Goal: Information Seeking & Learning: Learn about a topic

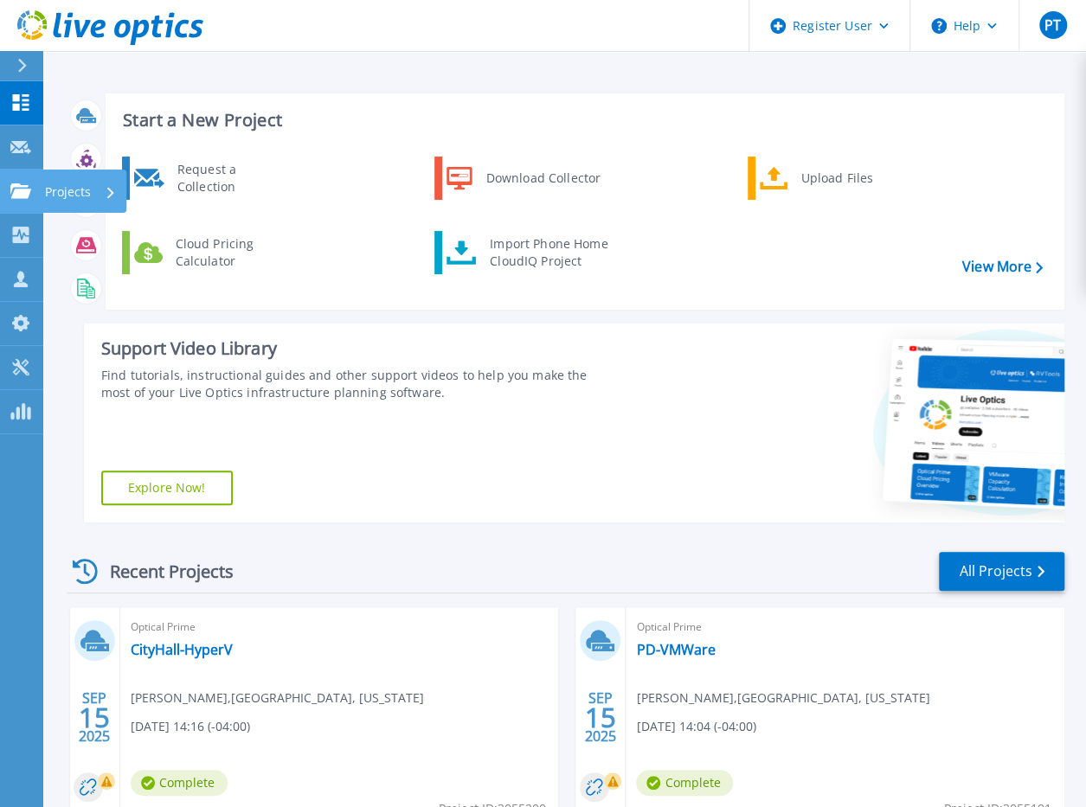
click at [67, 188] on p "Projects" at bounding box center [68, 192] width 46 height 45
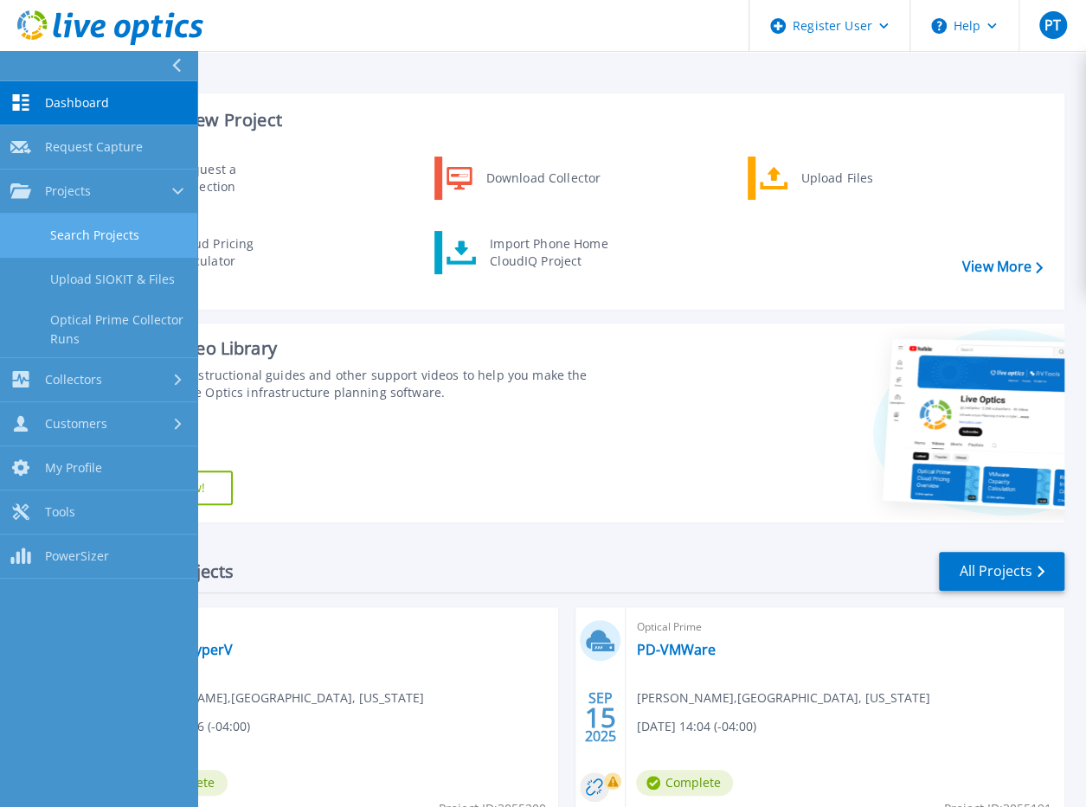
click at [103, 246] on link "Search Projects" at bounding box center [98, 236] width 197 height 44
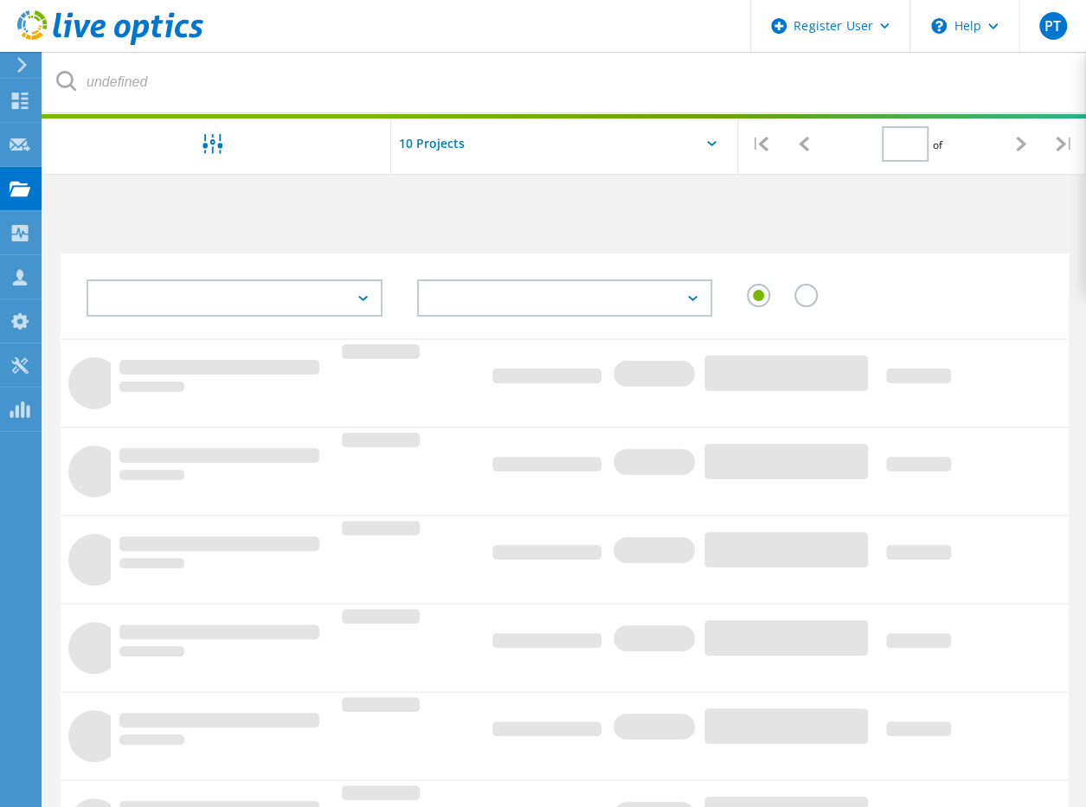
type input "1"
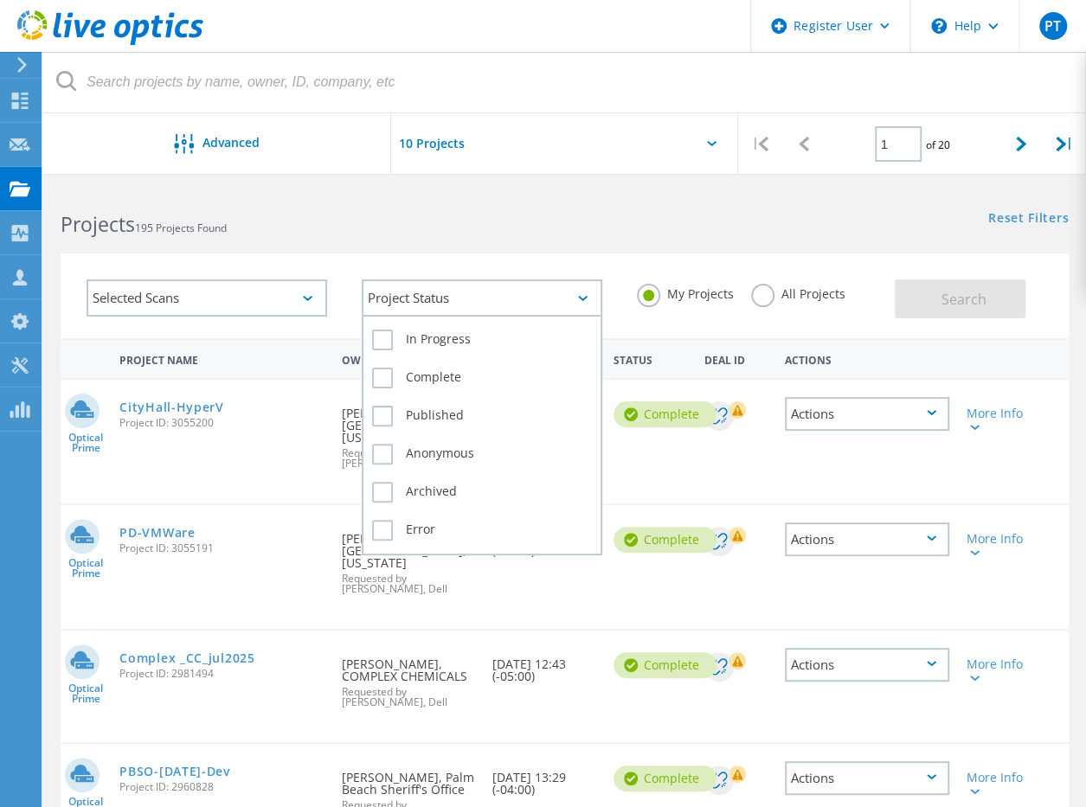
click at [415, 298] on div "Project Status" at bounding box center [482, 297] width 240 height 37
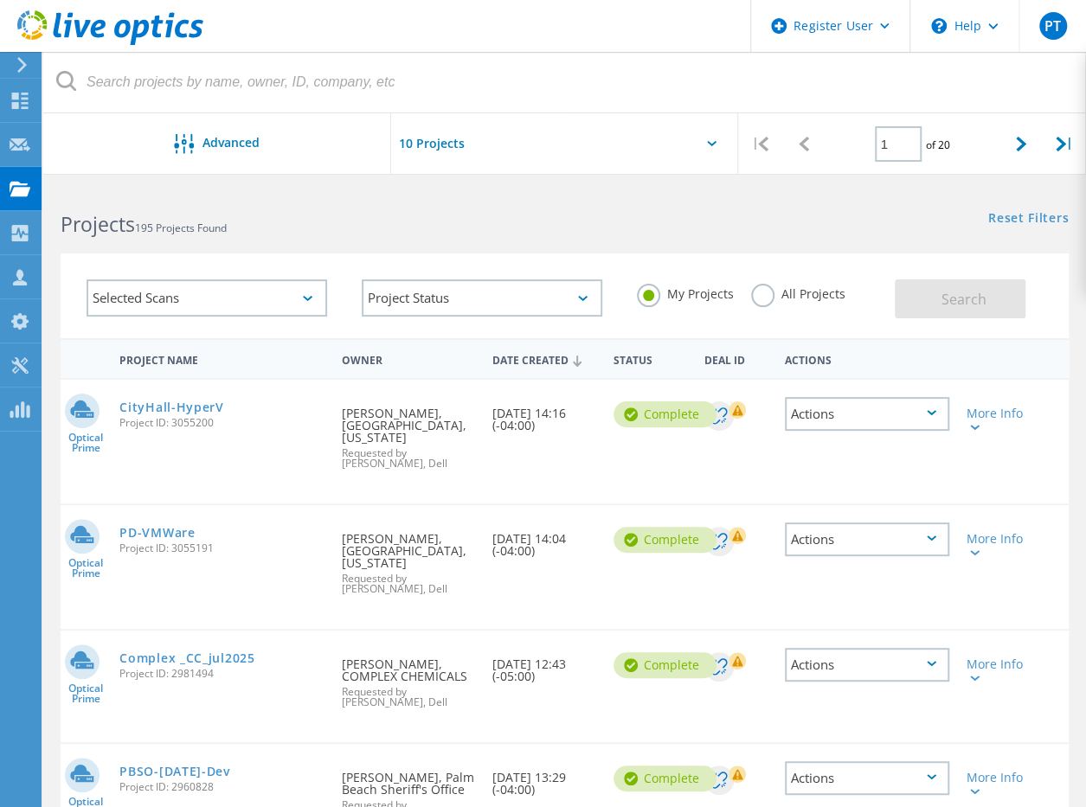
click at [270, 304] on div "Selected Scans" at bounding box center [207, 297] width 240 height 37
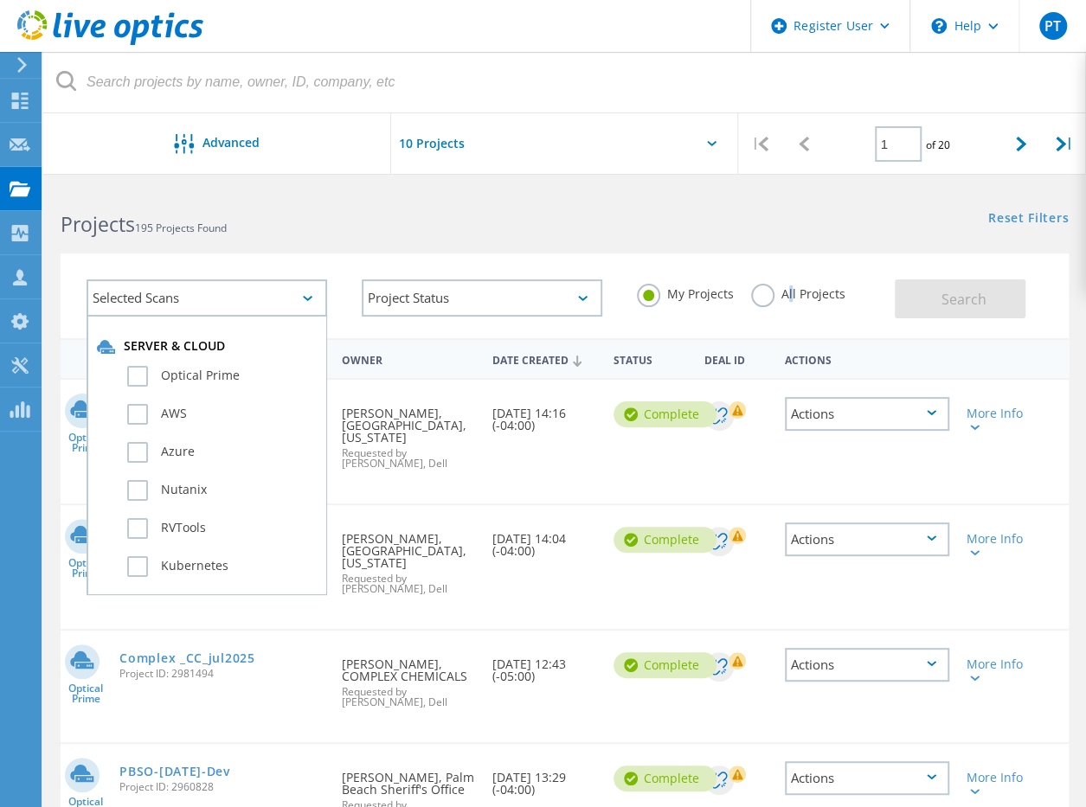
click at [786, 292] on label "All Projects" at bounding box center [798, 292] width 94 height 16
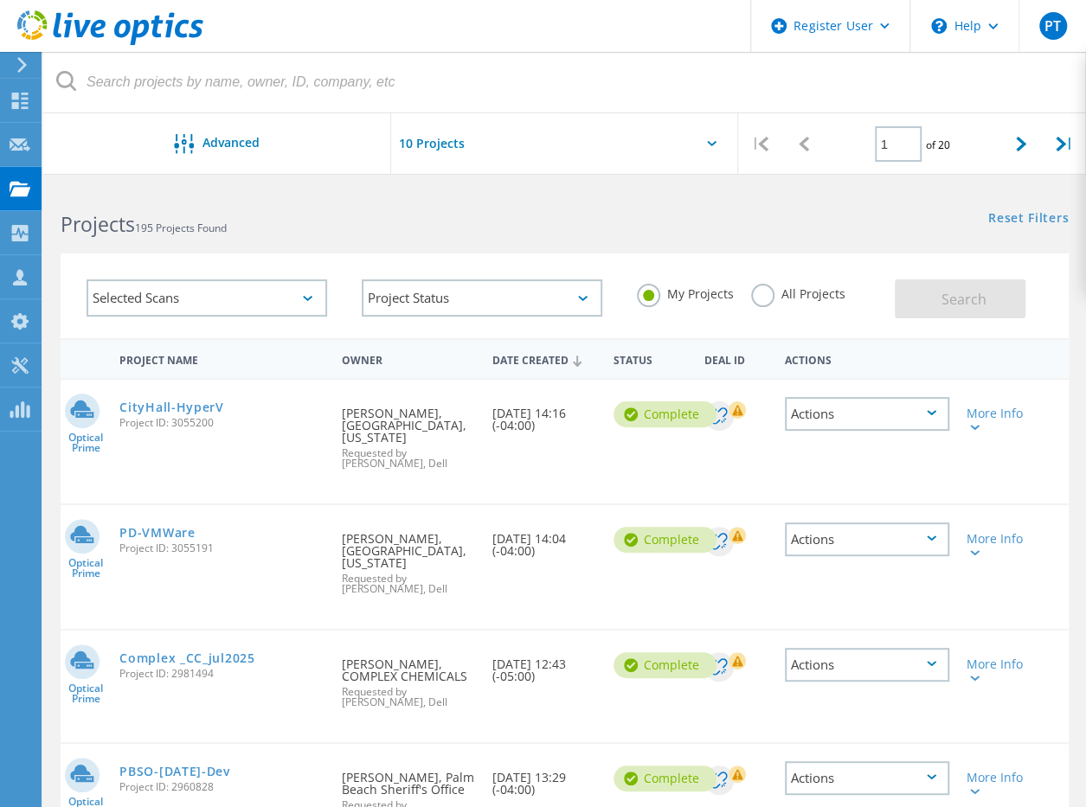
click at [772, 295] on label "All Projects" at bounding box center [798, 292] width 94 height 16
click at [0, 0] on input "All Projects" at bounding box center [0, 0] width 0 height 0
click at [497, 321] on div "Project Status In Progress Complete Published Anonymous Archived Error" at bounding box center [481, 298] width 275 height 72
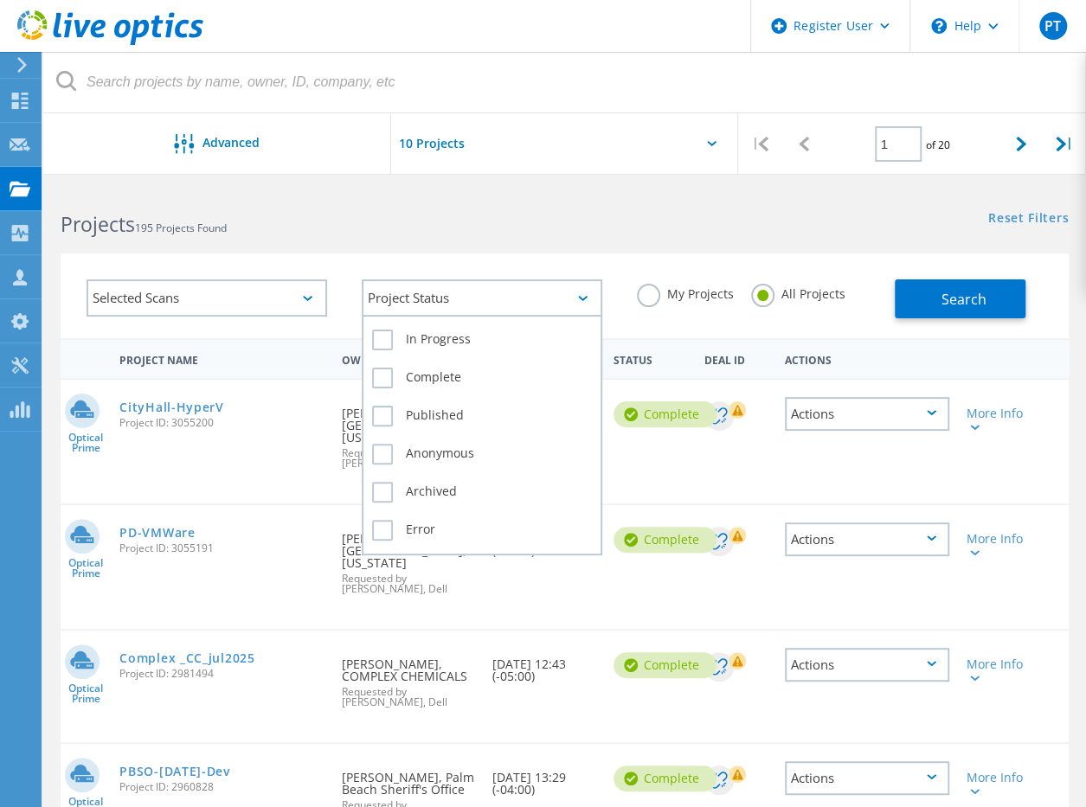
click at [497, 302] on div "Project Status" at bounding box center [482, 297] width 240 height 37
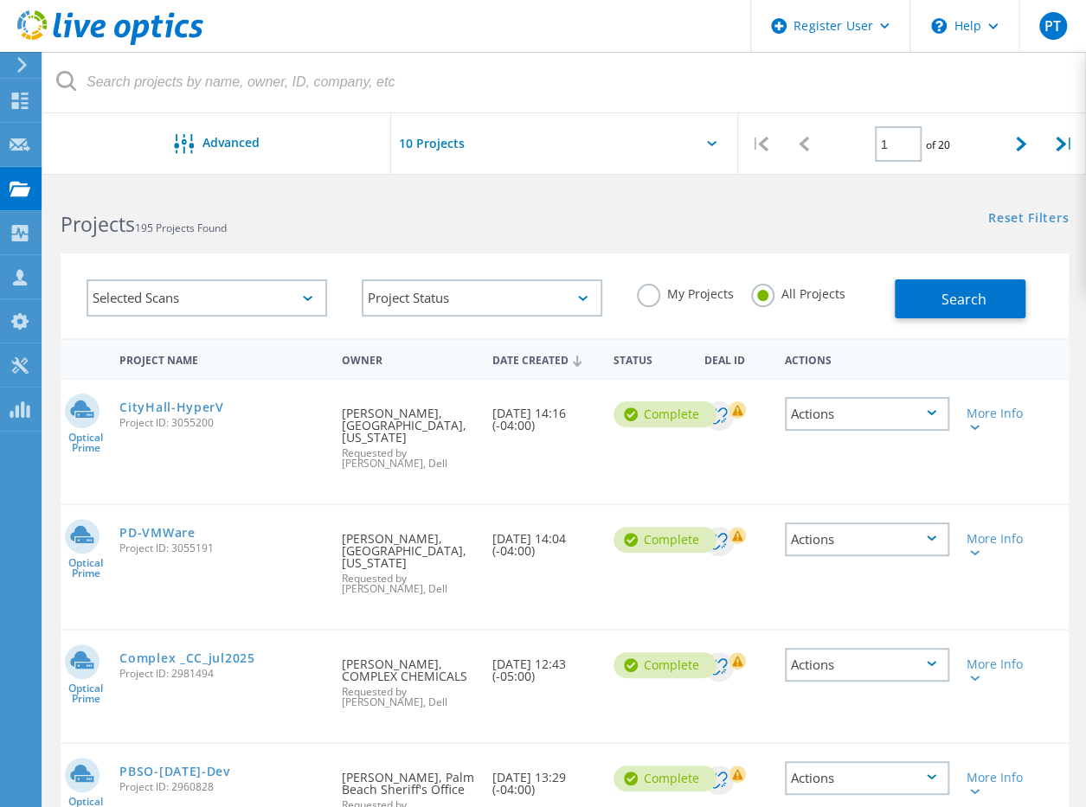
click at [225, 326] on div "Selected Scans" at bounding box center [206, 298] width 275 height 72
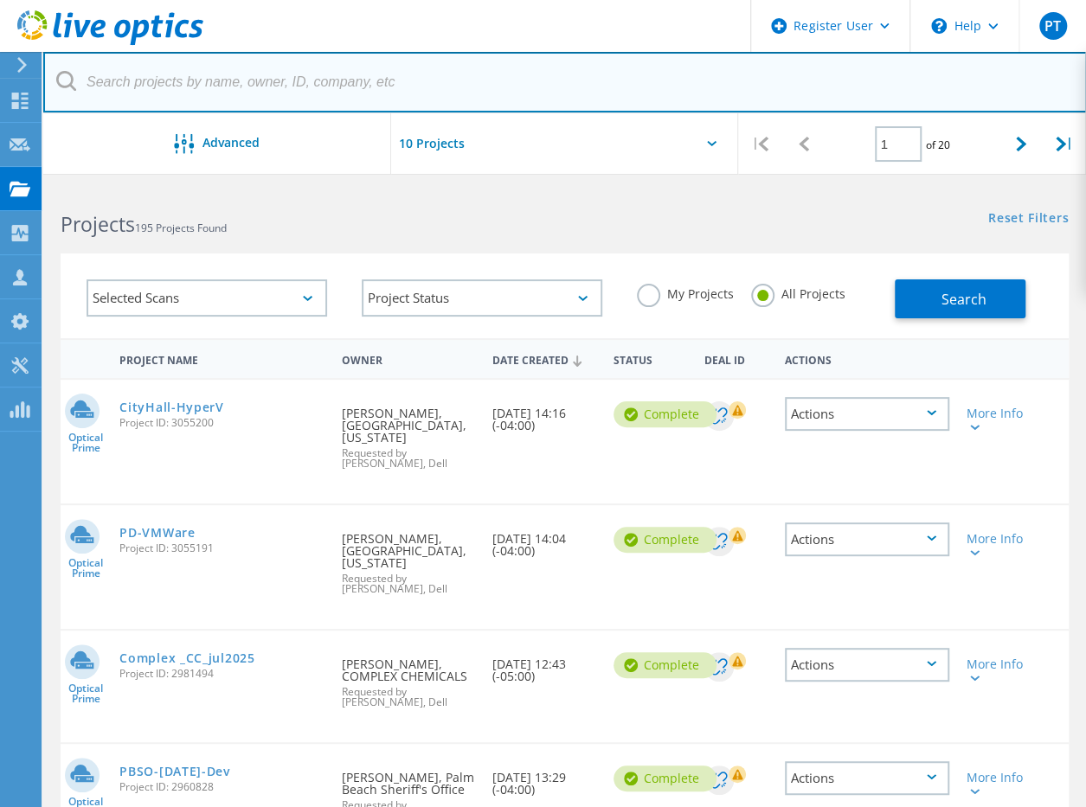
click at [247, 94] on input "text" at bounding box center [564, 82] width 1043 height 61
paste input "emailsmc.com"
type input "emailsmc.com"
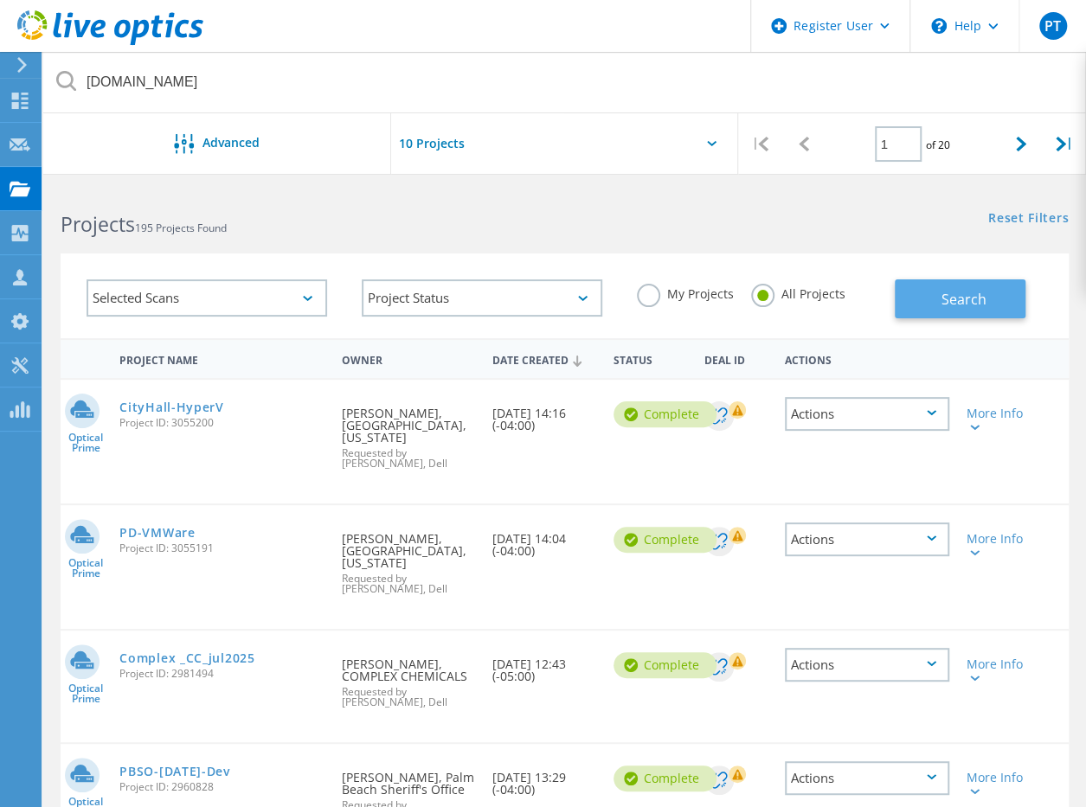
click at [978, 290] on span "Search" at bounding box center [963, 299] width 45 height 19
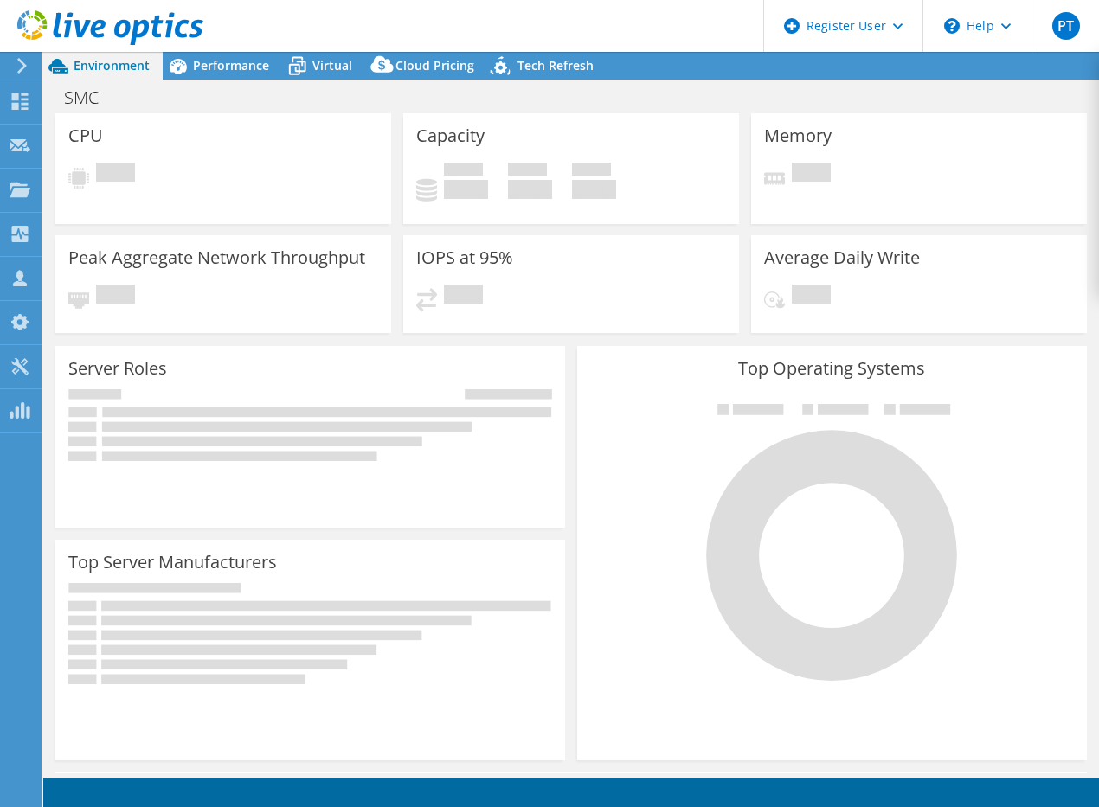
select select "USD"
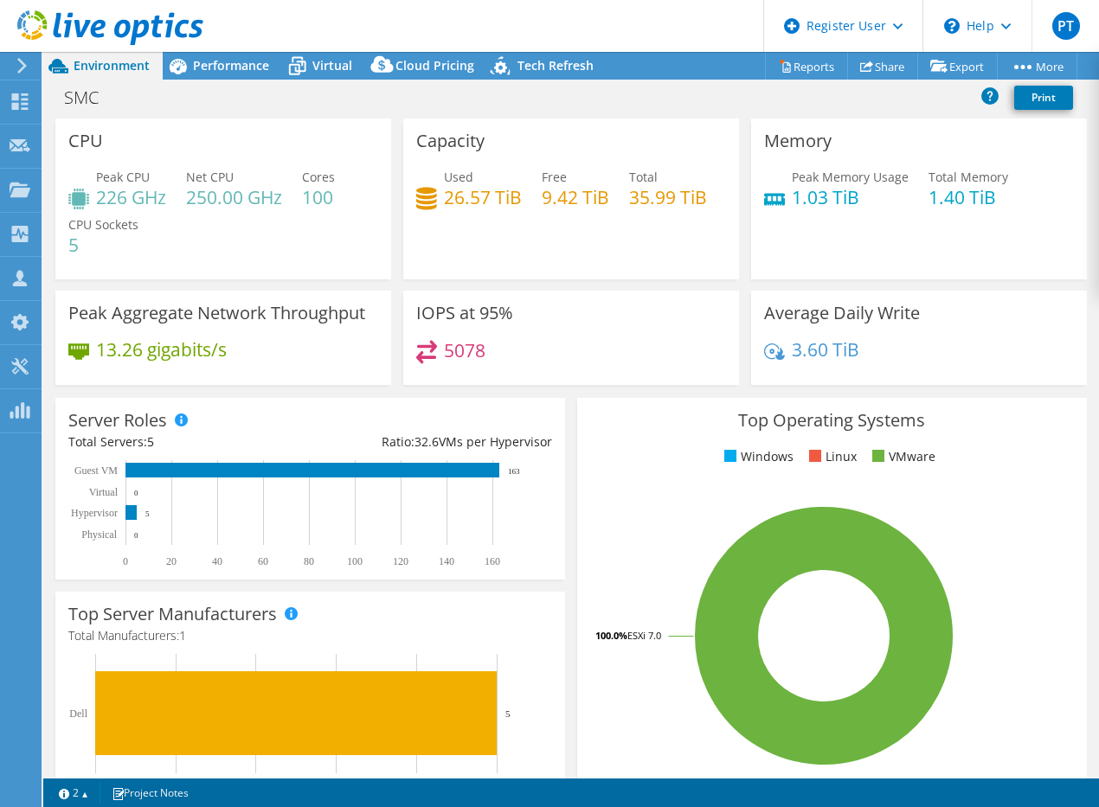
click at [583, 406] on div "Top Operating Systems Windows Linux VMware 100.0% ESXi 7.0" at bounding box center [831, 605] width 509 height 414
click at [471, 350] on h4 "5078" at bounding box center [465, 350] width 42 height 19
click at [471, 349] on h4 "5078" at bounding box center [465, 350] width 42 height 19
drag, startPoint x: 471, startPoint y: 349, endPoint x: 477, endPoint y: 356, distance: 9.2
click at [471, 350] on h4 "5078" at bounding box center [465, 350] width 42 height 19
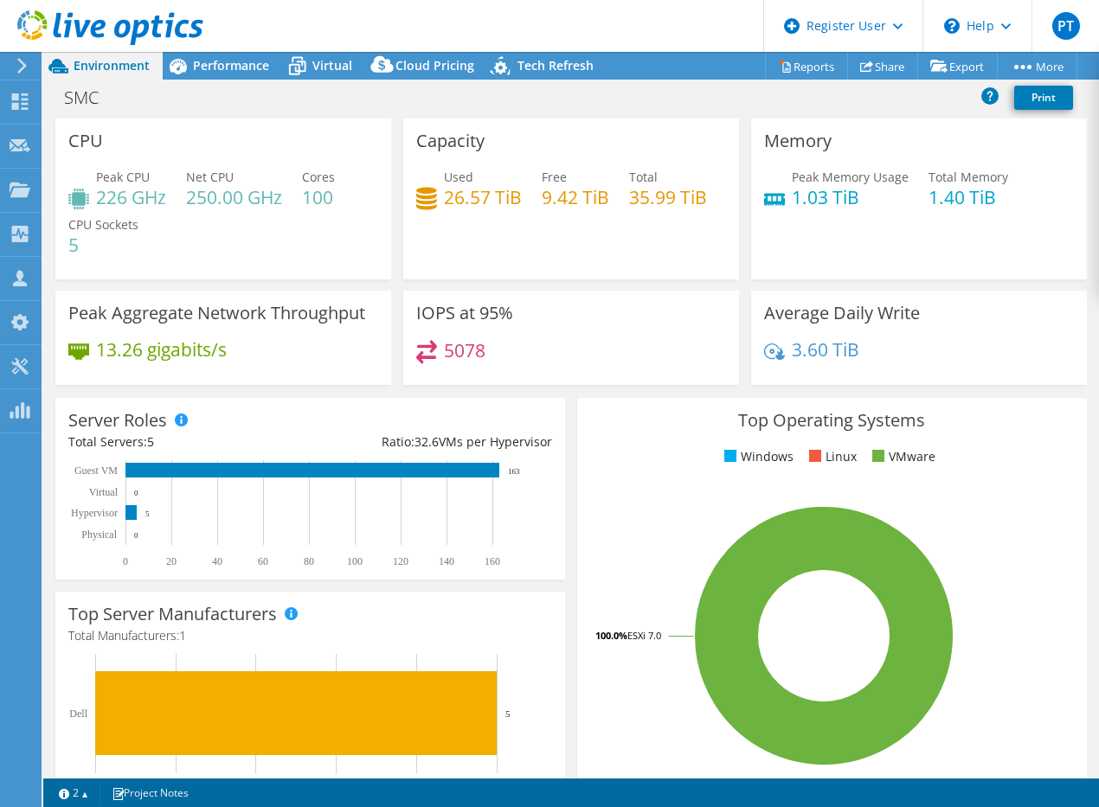
click at [629, 207] on h4 "35.99 TiB" at bounding box center [668, 197] width 78 height 19
click at [510, 203] on h4 "26.57 TiB" at bounding box center [483, 197] width 78 height 19
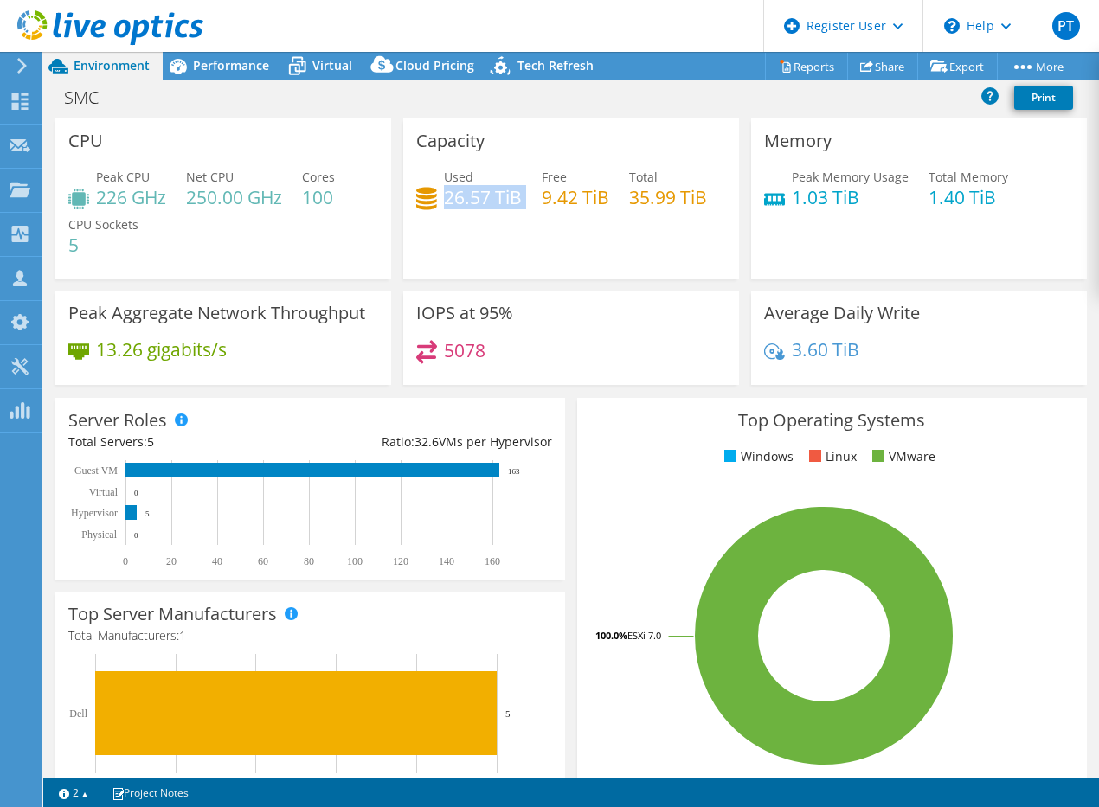
click at [510, 203] on h4 "26.57 TiB" at bounding box center [483, 197] width 78 height 19
